Goal: Book appointment/travel/reservation

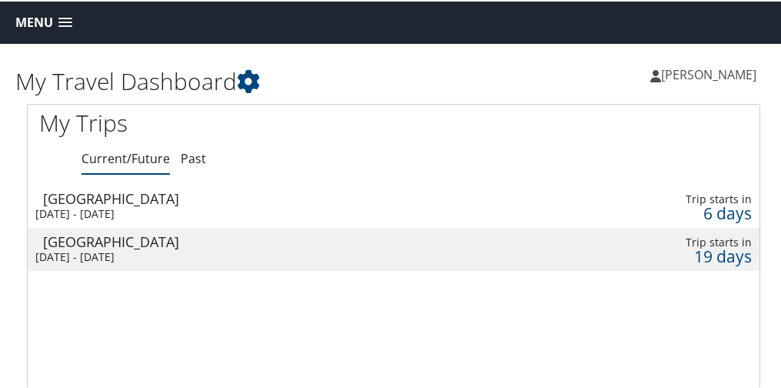
click at [45, 27] on span "Menu" at bounding box center [34, 21] width 38 height 15
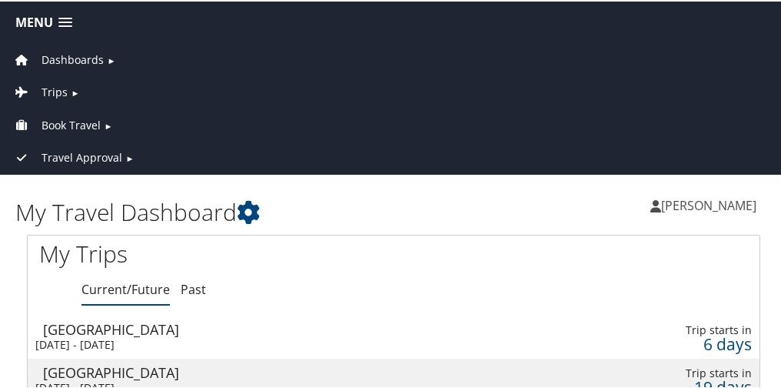
click at [94, 123] on span "Book Travel" at bounding box center [71, 123] width 59 height 17
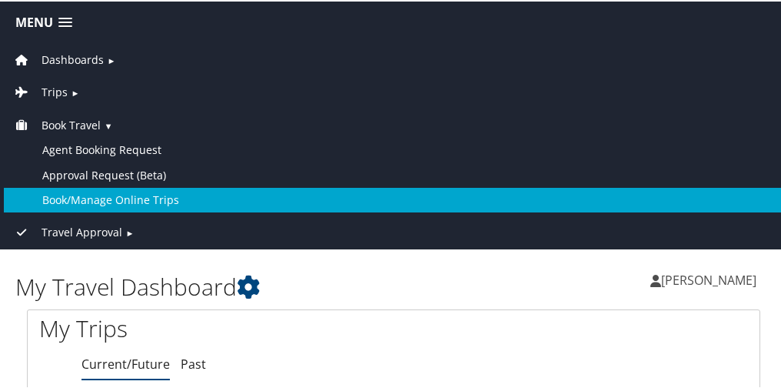
click at [119, 203] on link "Book/Manage Online Trips" at bounding box center [394, 198] width 780 height 25
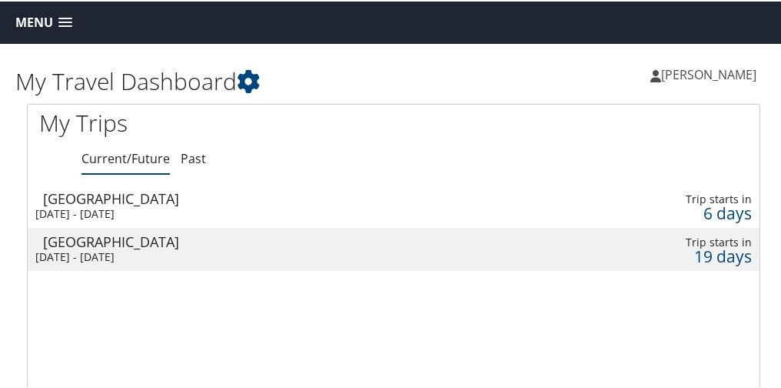
click at [62, 24] on span at bounding box center [65, 21] width 14 height 11
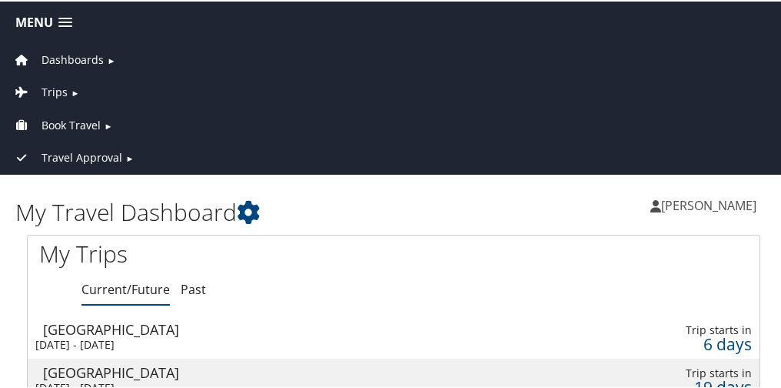
click at [94, 118] on span "Book Travel" at bounding box center [71, 123] width 59 height 17
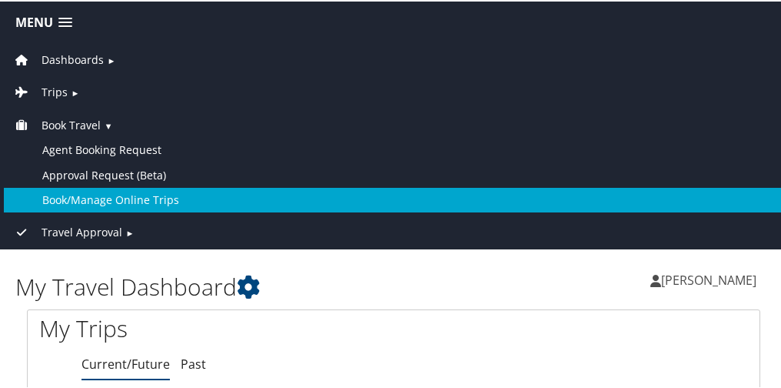
click at [142, 203] on link "Book/Manage Online Trips" at bounding box center [394, 198] width 780 height 25
